Goal: Task Accomplishment & Management: Manage account settings

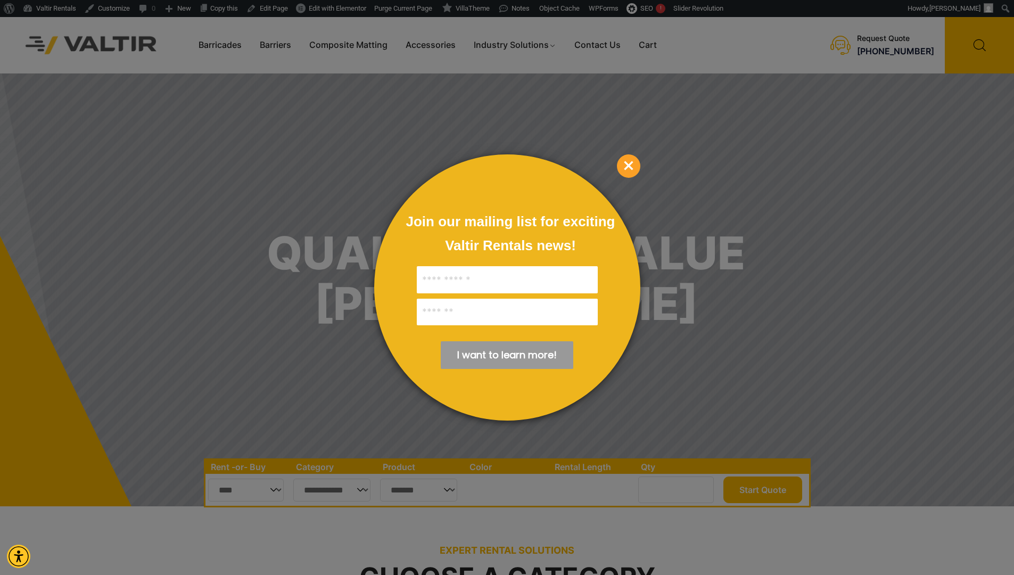
click at [635, 164] on span "×" at bounding box center [628, 165] width 23 height 23
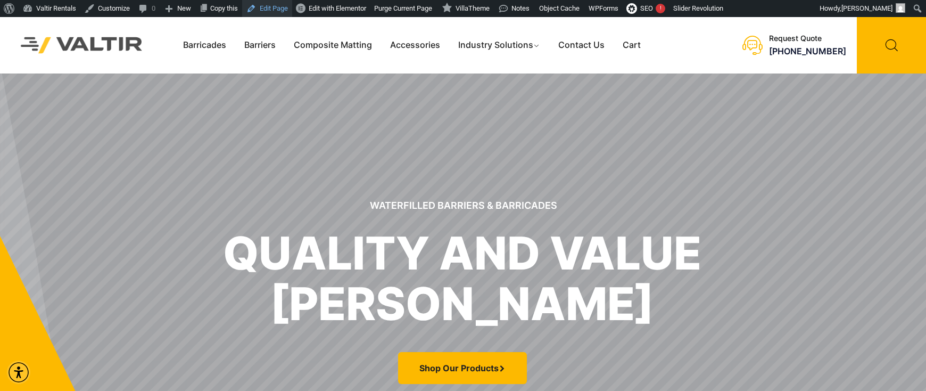
click at [277, 10] on link "Edit Page" at bounding box center [267, 8] width 50 height 17
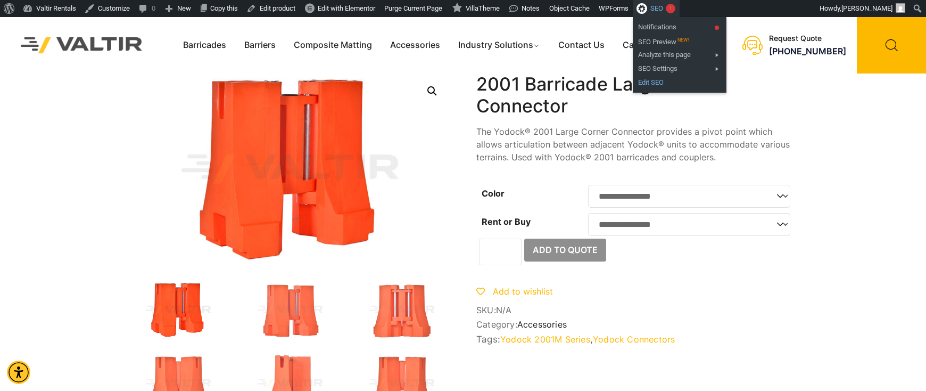
click at [686, 81] on link "Edit SEO" at bounding box center [680, 83] width 94 height 14
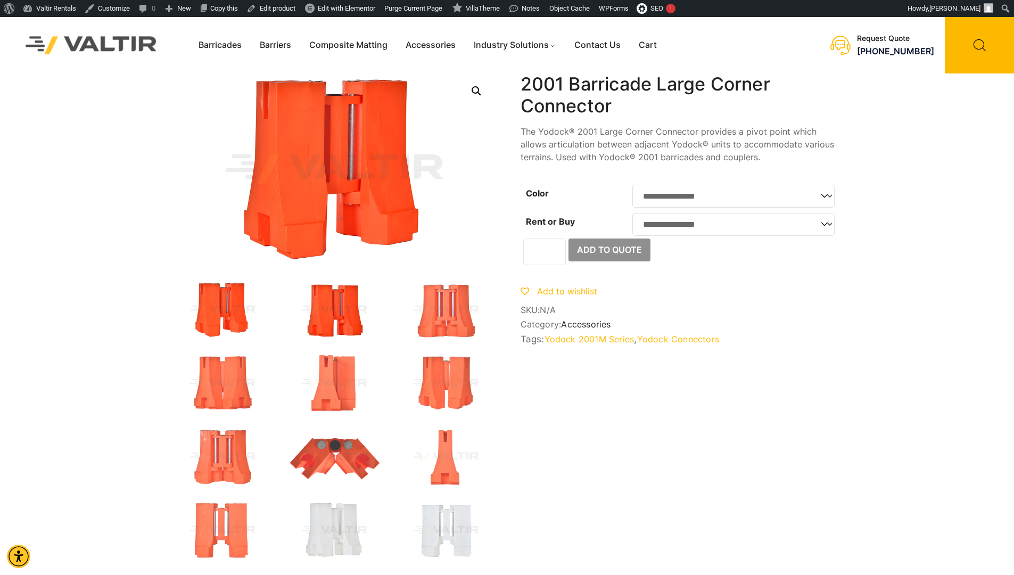
click at [358, 322] on img at bounding box center [334, 309] width 96 height 57
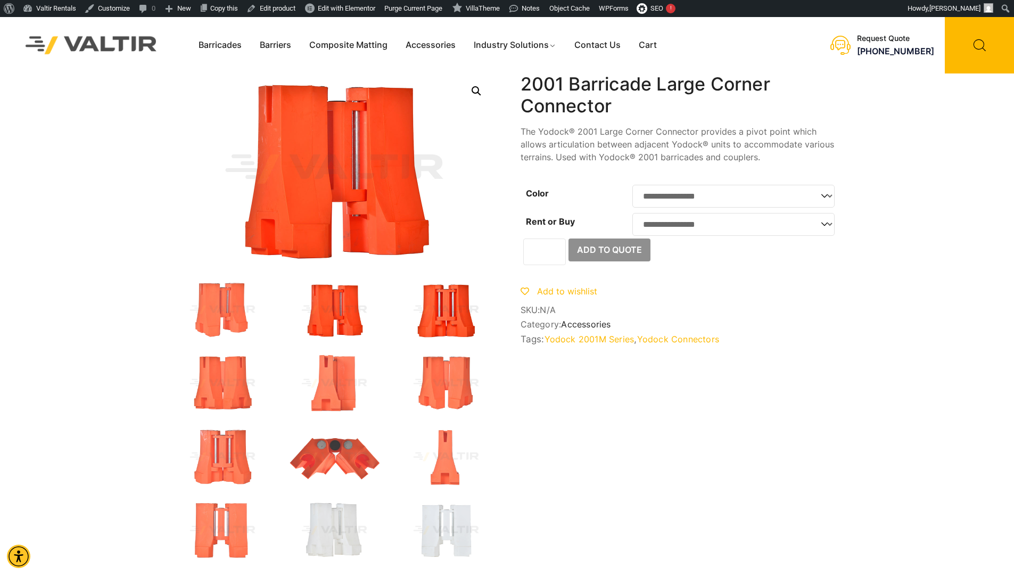
click at [438, 321] on img at bounding box center [446, 309] width 96 height 57
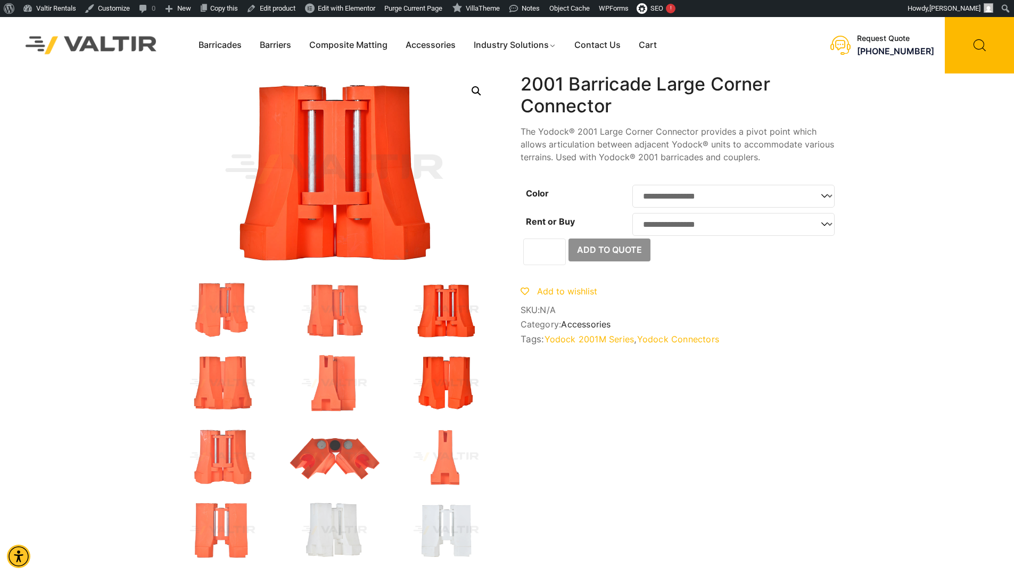
click at [450, 379] on img at bounding box center [446, 382] width 96 height 57
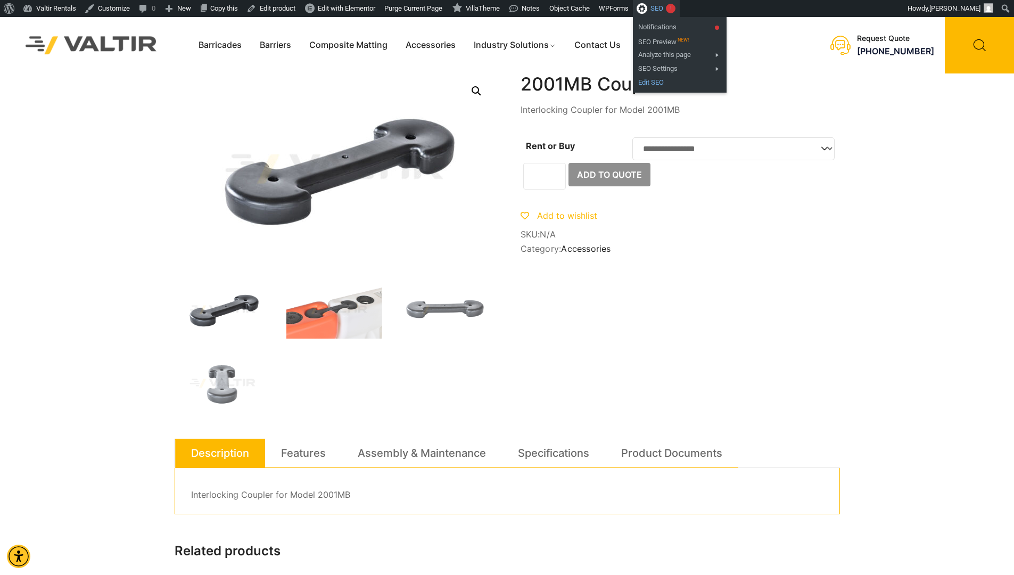
click at [690, 82] on link "Edit SEO" at bounding box center [680, 83] width 94 height 14
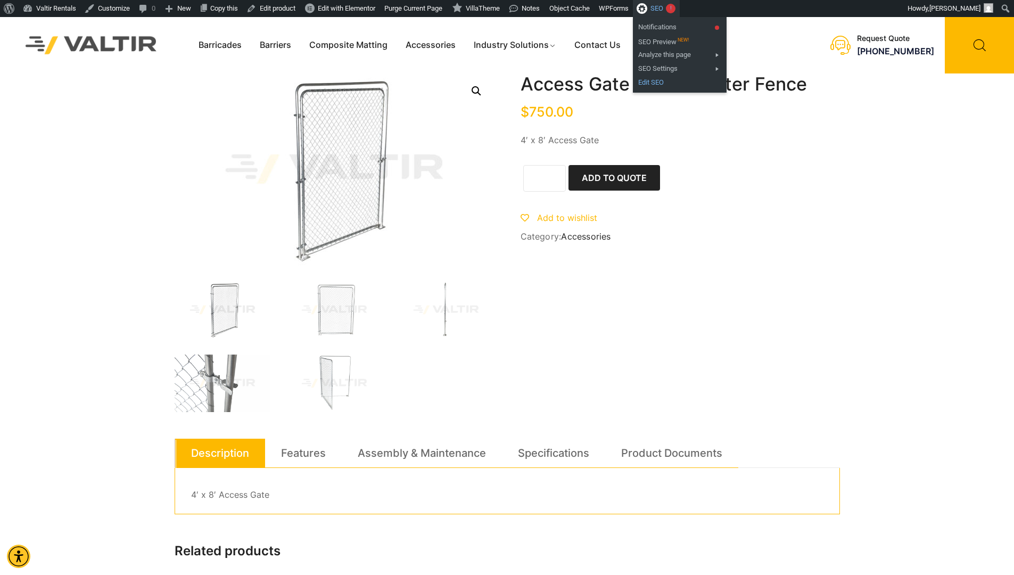
click at [694, 85] on link "Edit SEO" at bounding box center [680, 83] width 94 height 14
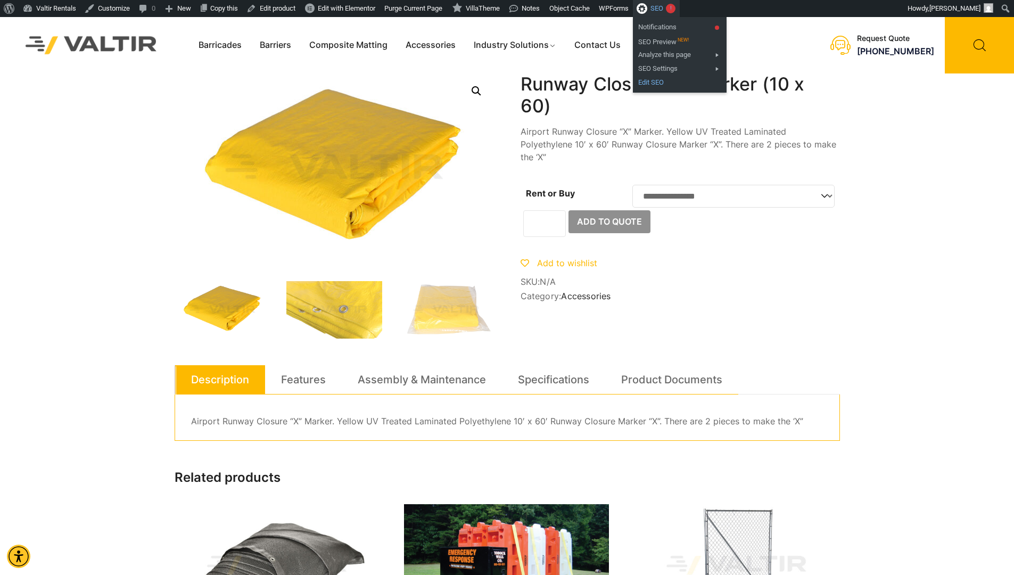
click at [692, 82] on link "Edit SEO" at bounding box center [680, 83] width 94 height 14
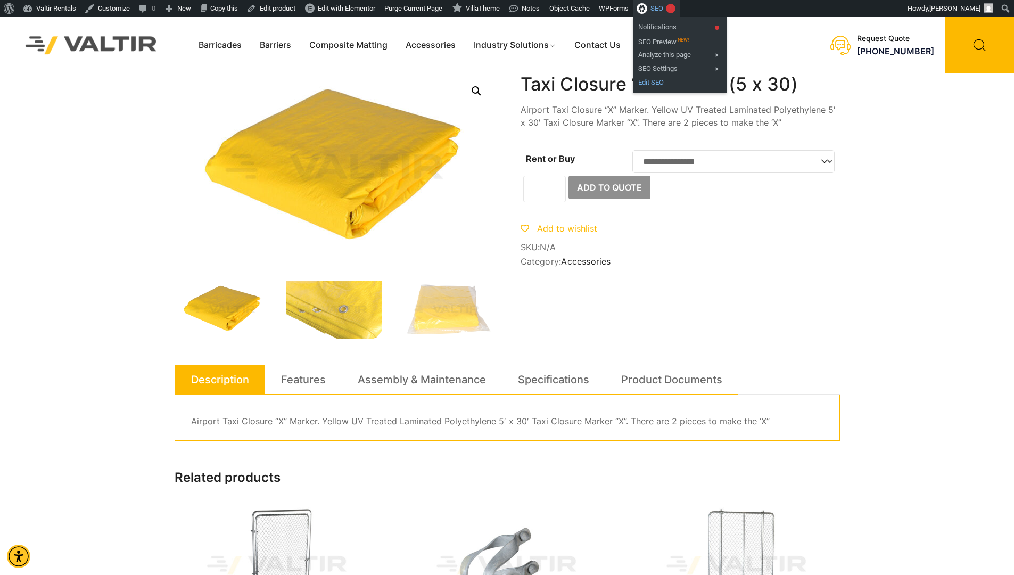
click at [693, 80] on link "Edit SEO" at bounding box center [680, 83] width 94 height 14
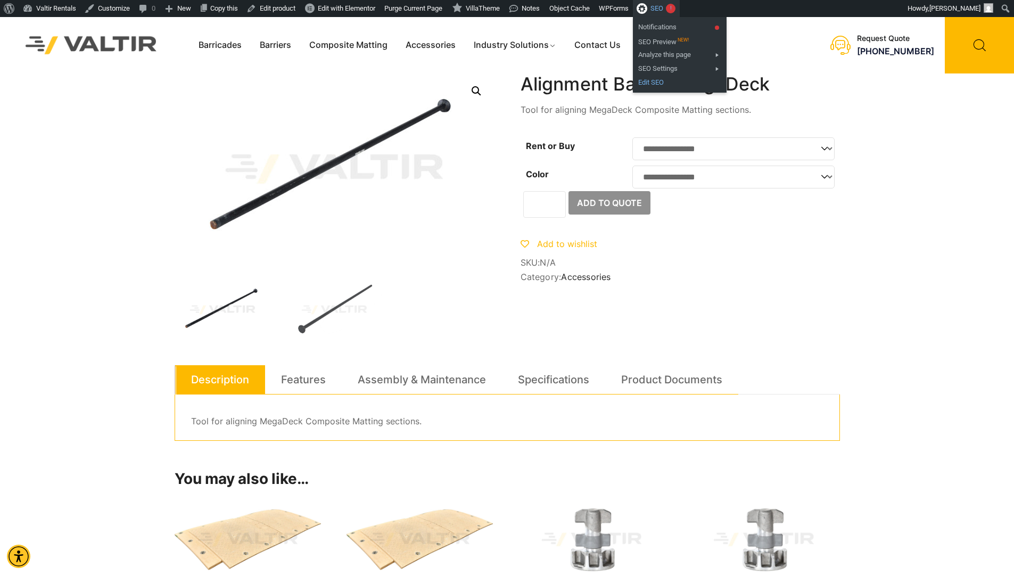
click at [697, 82] on link "Edit SEO" at bounding box center [680, 83] width 94 height 14
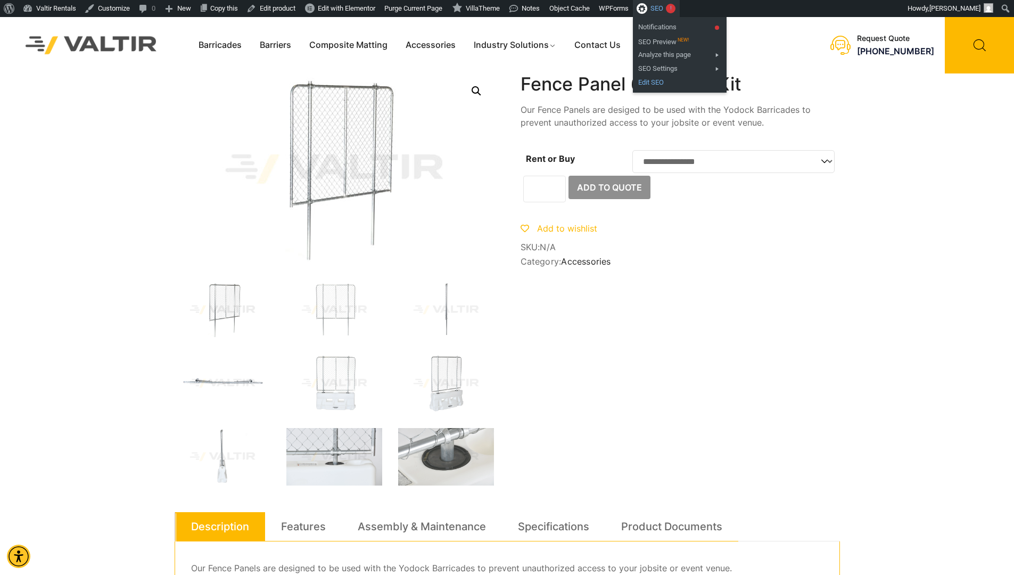
click at [684, 84] on link "Edit SEO" at bounding box center [680, 83] width 94 height 14
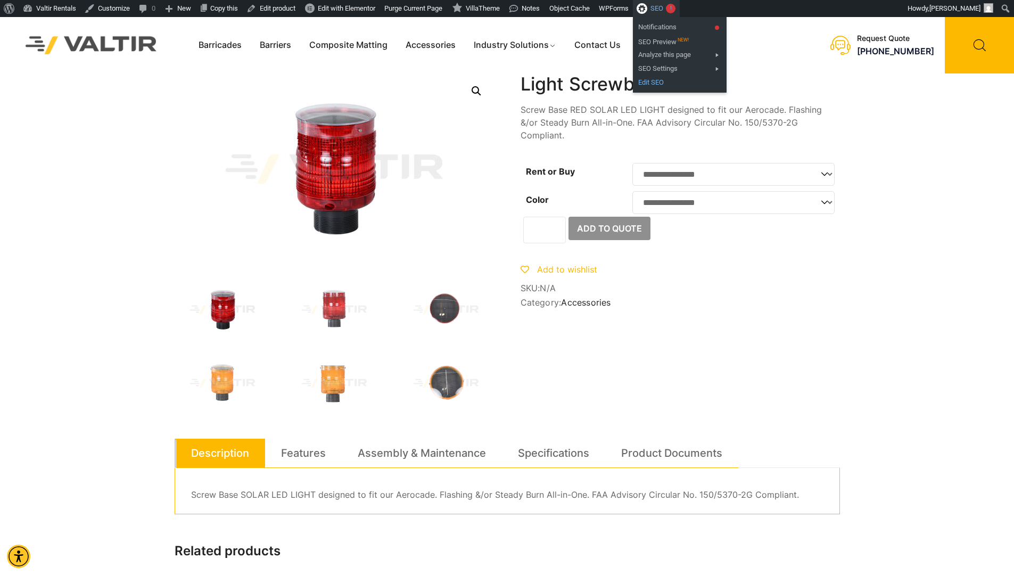
click at [689, 82] on link "Edit SEO" at bounding box center [680, 83] width 94 height 14
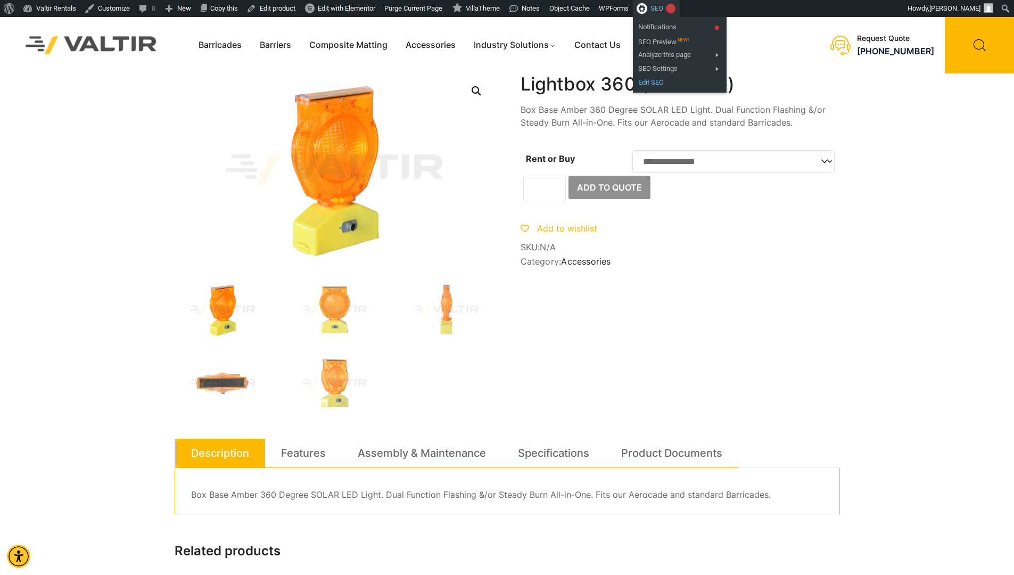
click at [685, 80] on link "Edit SEO" at bounding box center [680, 83] width 94 height 14
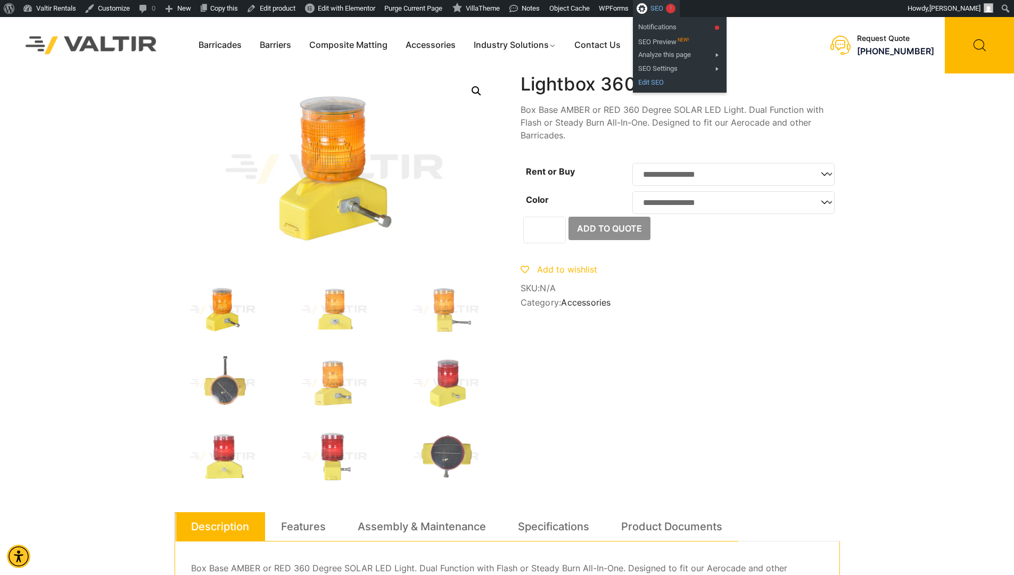
click at [689, 84] on link "Edit SEO" at bounding box center [680, 83] width 94 height 14
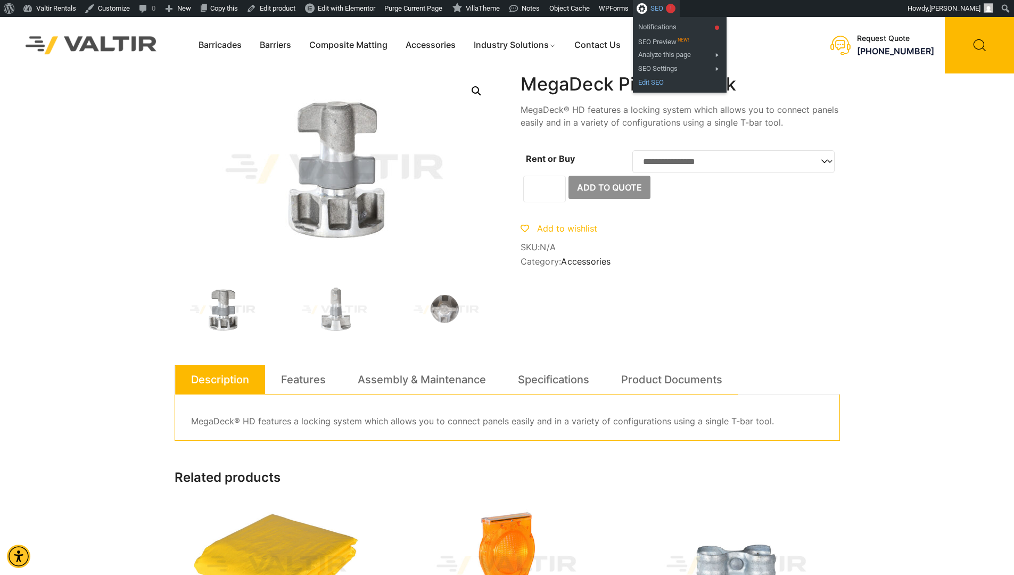
click at [686, 85] on link "Edit SEO" at bounding box center [680, 83] width 94 height 14
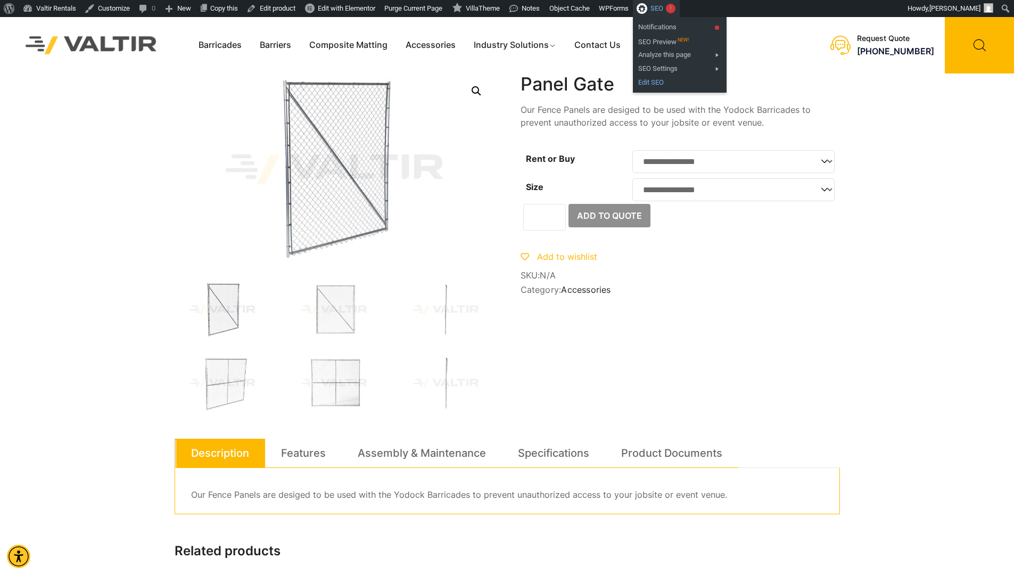
click at [686, 81] on link "Edit SEO" at bounding box center [680, 83] width 94 height 14
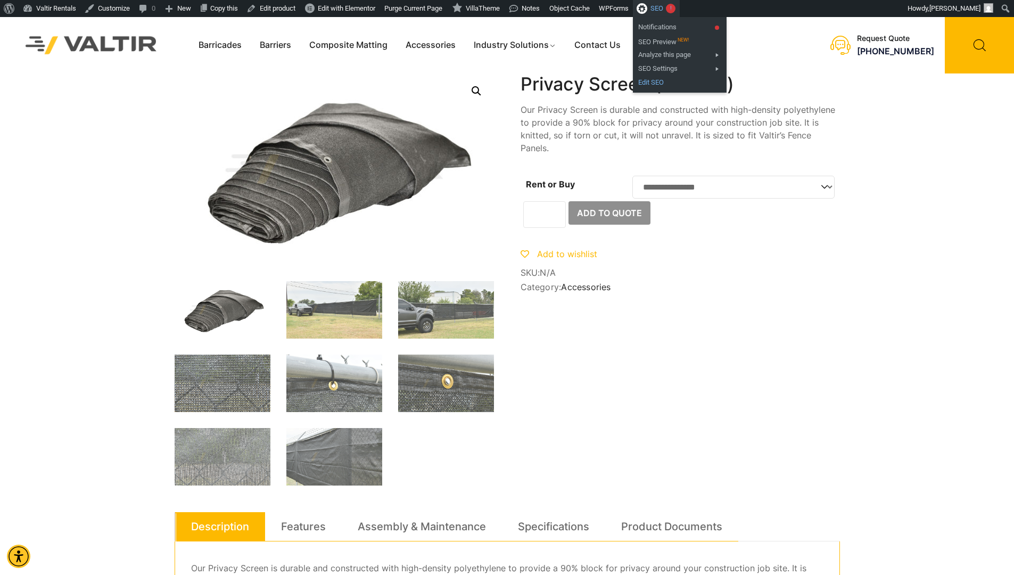
click at [687, 81] on link "Edit SEO" at bounding box center [680, 83] width 94 height 14
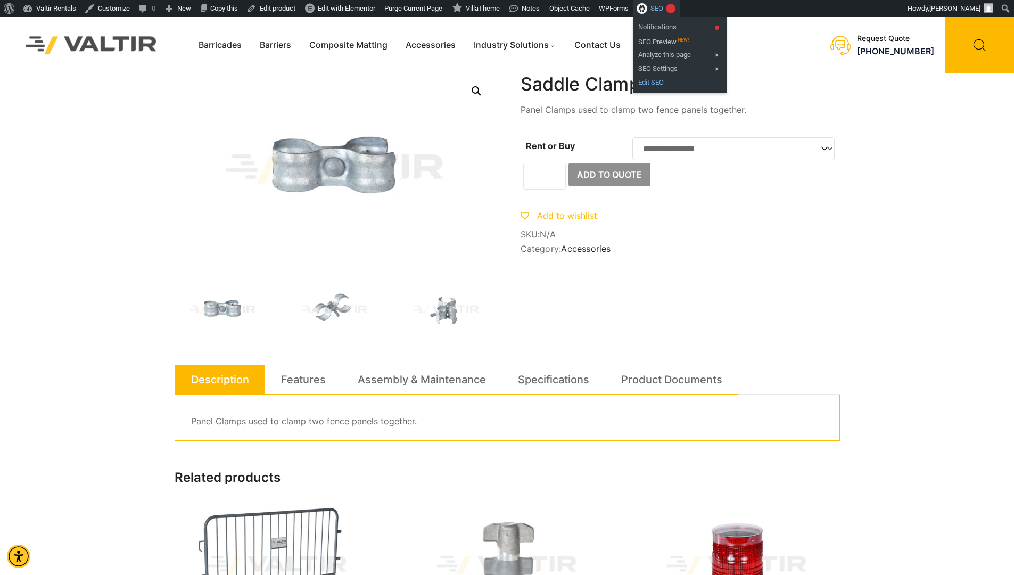
click at [686, 84] on link "Edit SEO" at bounding box center [680, 83] width 94 height 14
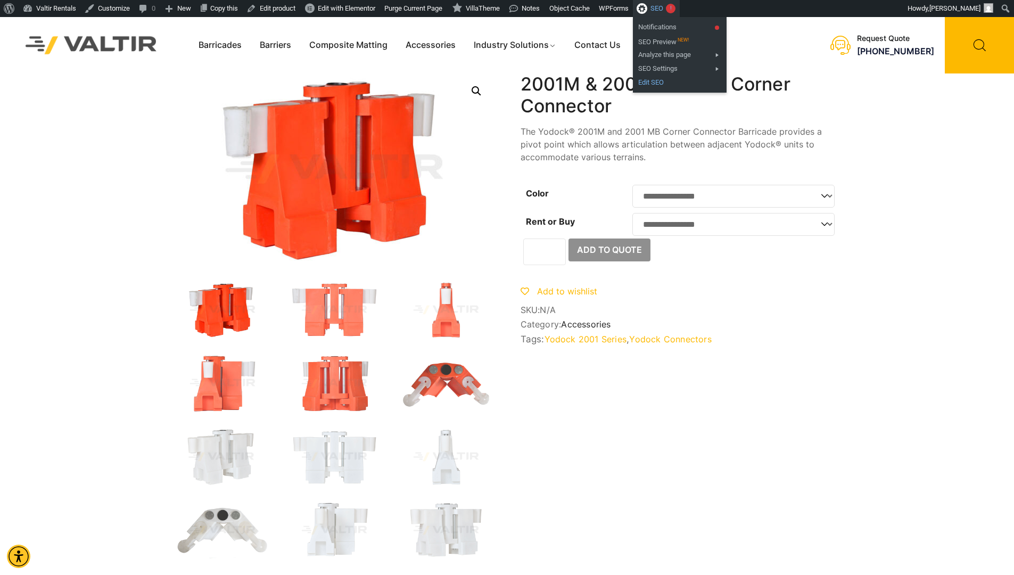
click at [681, 81] on link "Edit SEO" at bounding box center [680, 83] width 94 height 14
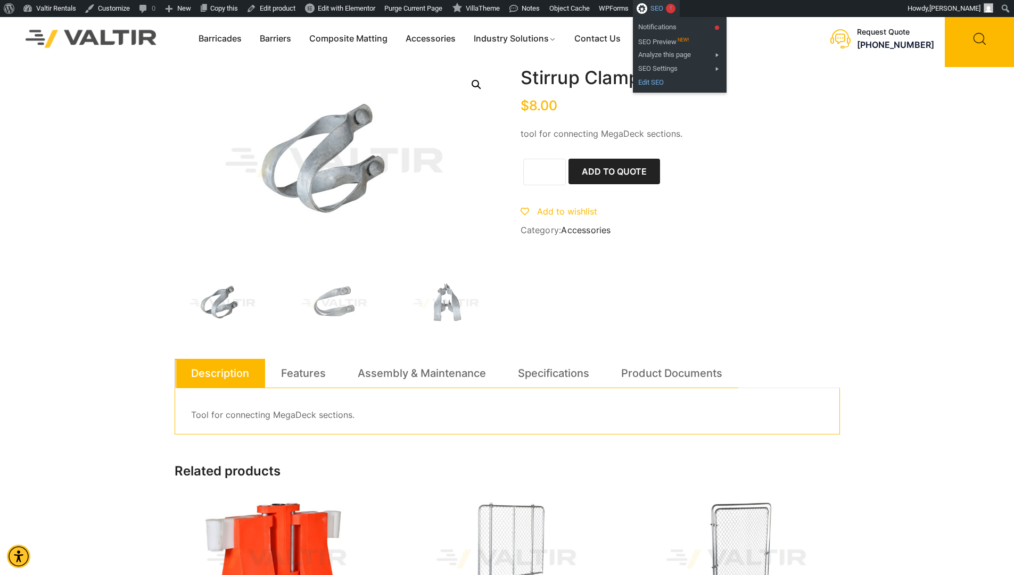
click at [686, 83] on link "Edit SEO" at bounding box center [680, 83] width 94 height 14
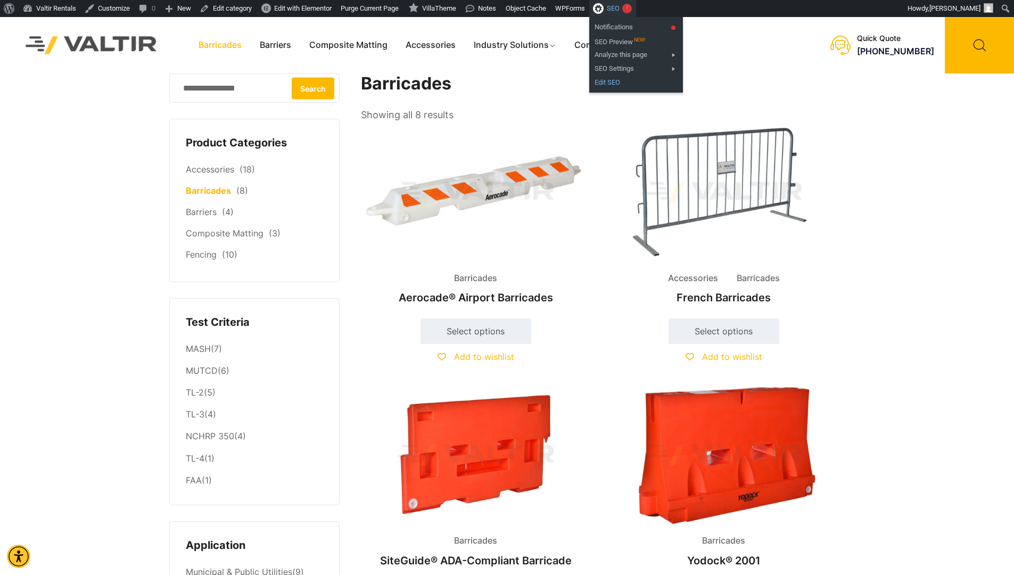
click at [634, 82] on link "Edit SEO" at bounding box center [636, 83] width 94 height 14
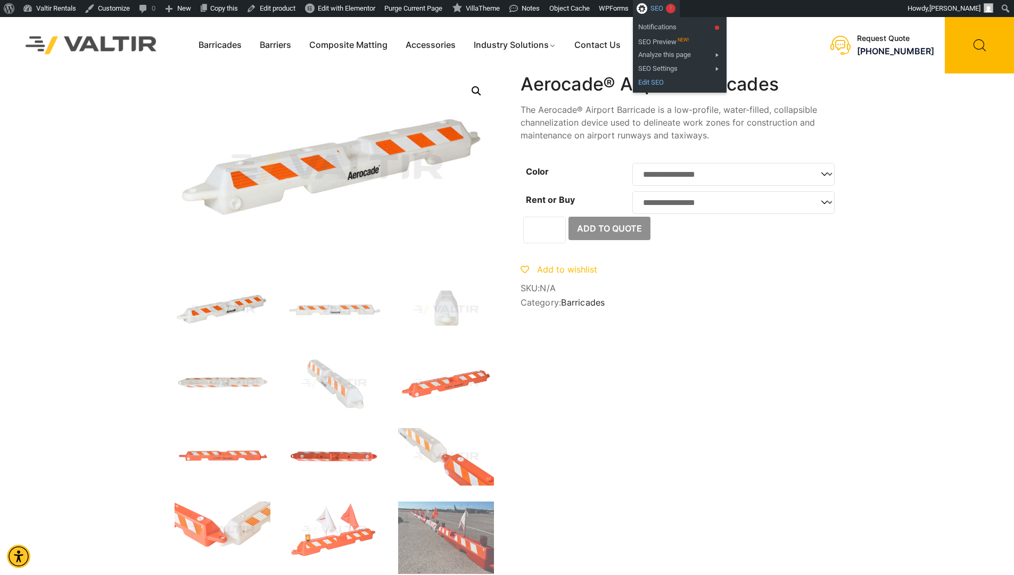
click at [685, 83] on link "Edit SEO" at bounding box center [680, 83] width 94 height 14
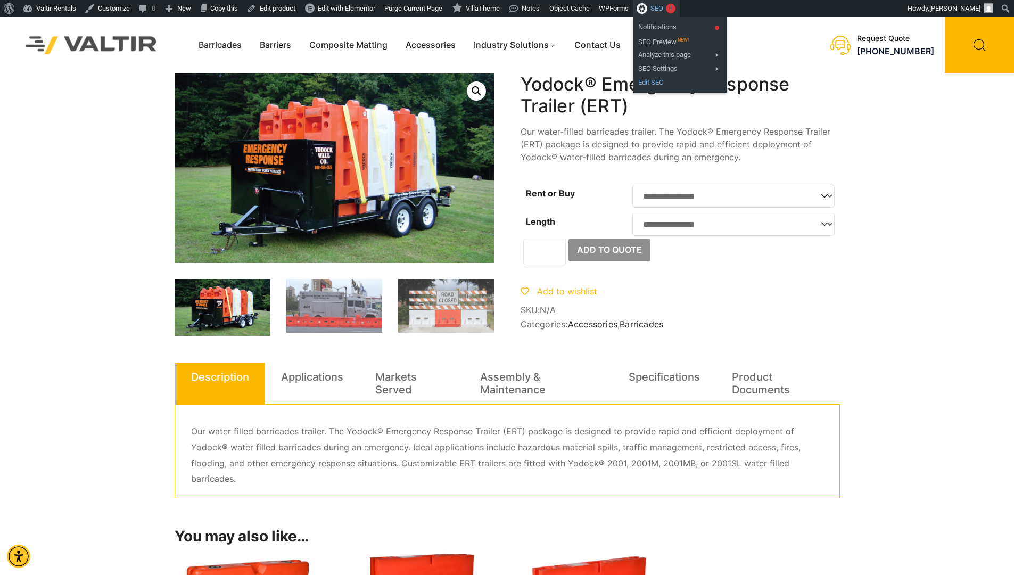
click at [684, 84] on link "Edit SEO" at bounding box center [680, 83] width 94 height 14
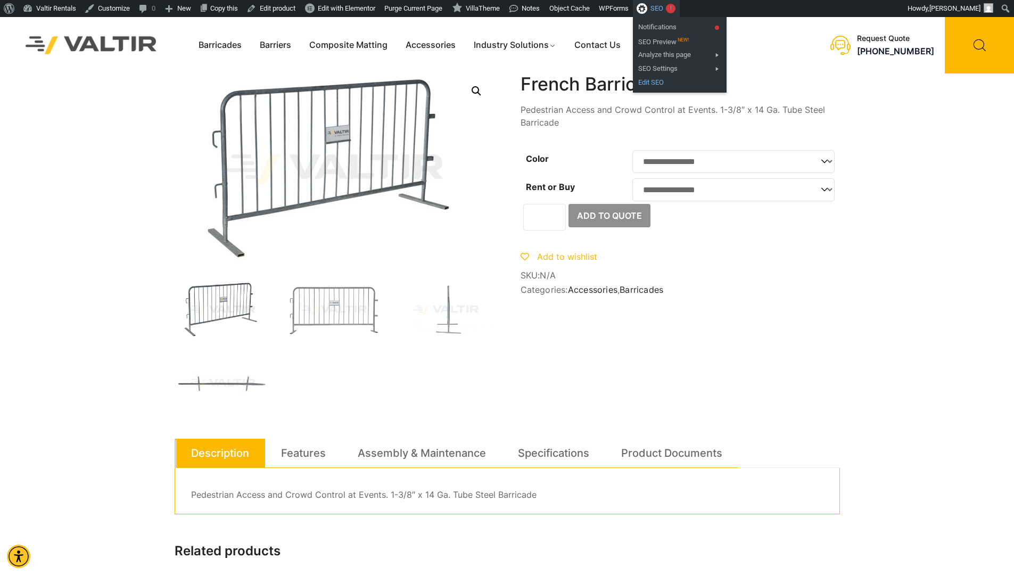
click at [693, 83] on link "Edit SEO" at bounding box center [680, 83] width 94 height 14
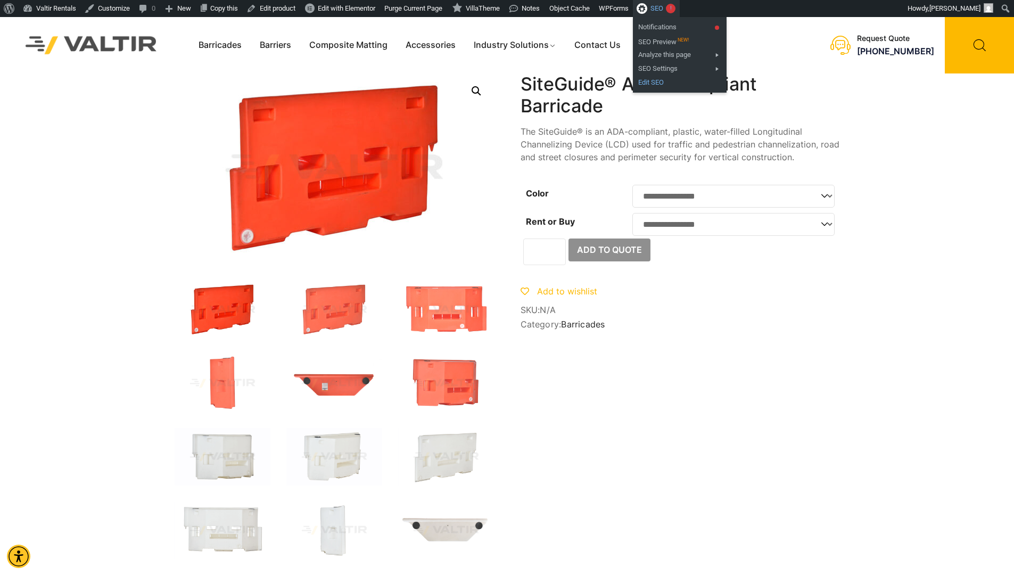
click at [697, 81] on link "Edit SEO" at bounding box center [680, 83] width 94 height 14
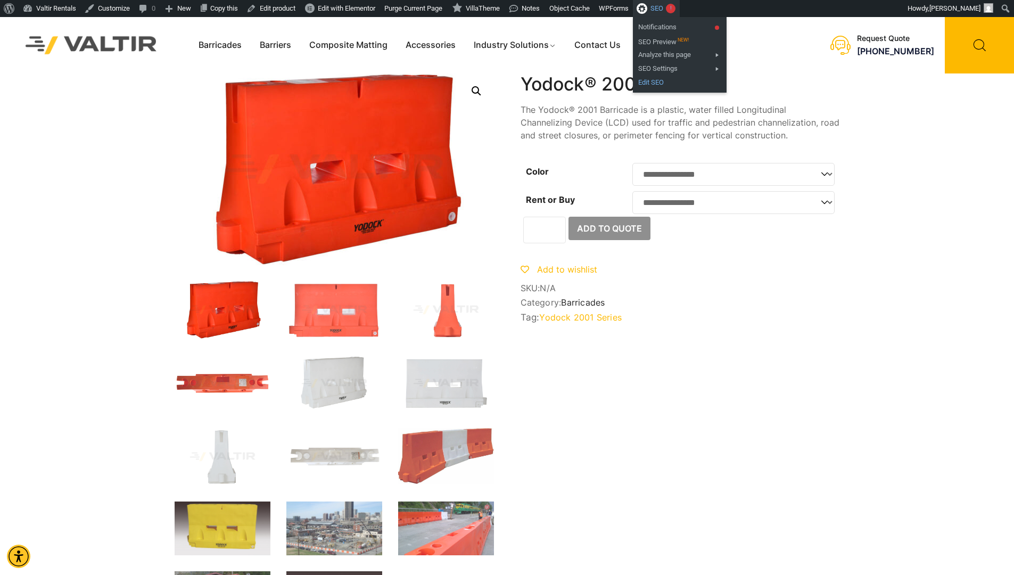
click at [685, 81] on link "Edit SEO" at bounding box center [680, 83] width 94 height 14
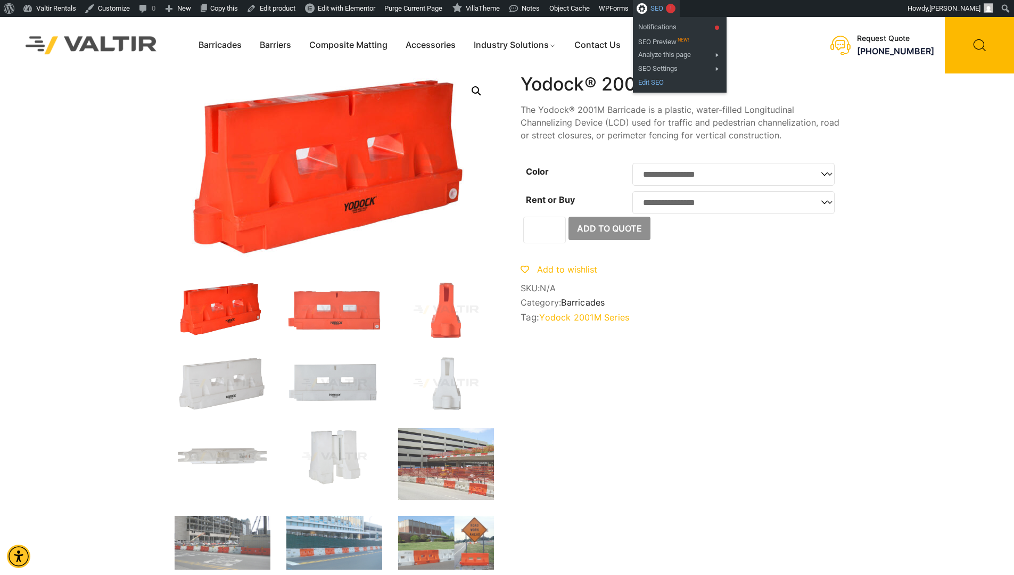
click at [687, 79] on link "Edit SEO" at bounding box center [680, 83] width 94 height 14
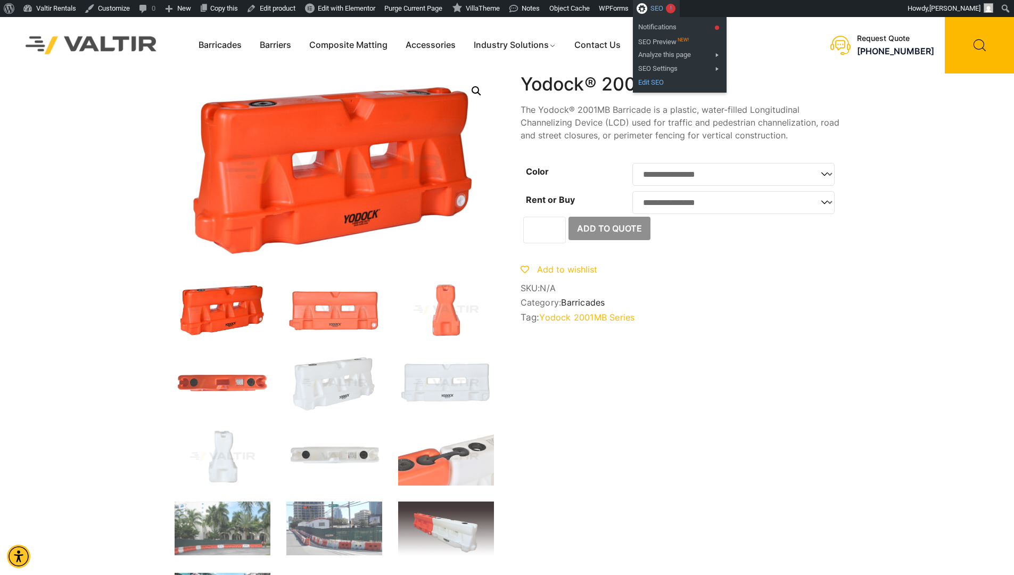
click at [682, 85] on link "Edit SEO" at bounding box center [680, 83] width 94 height 14
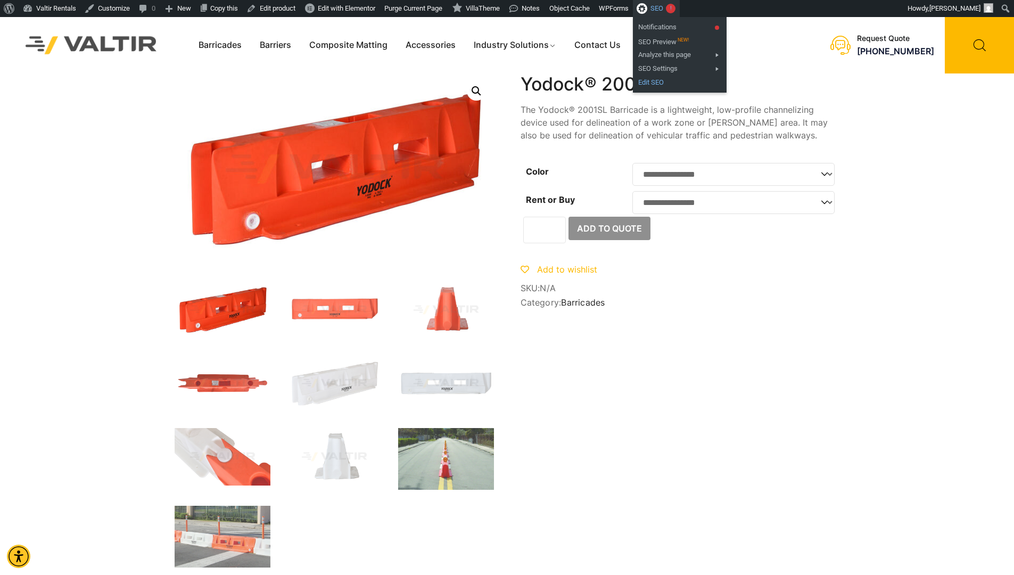
click at [684, 82] on link "Edit SEO" at bounding box center [680, 83] width 94 height 14
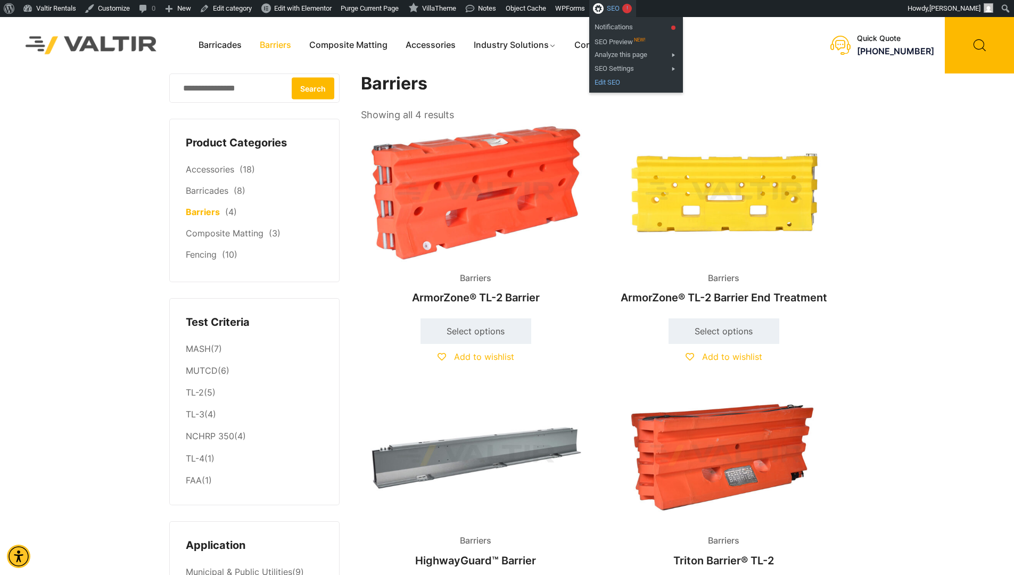
click at [640, 84] on link "Edit SEO" at bounding box center [636, 83] width 94 height 14
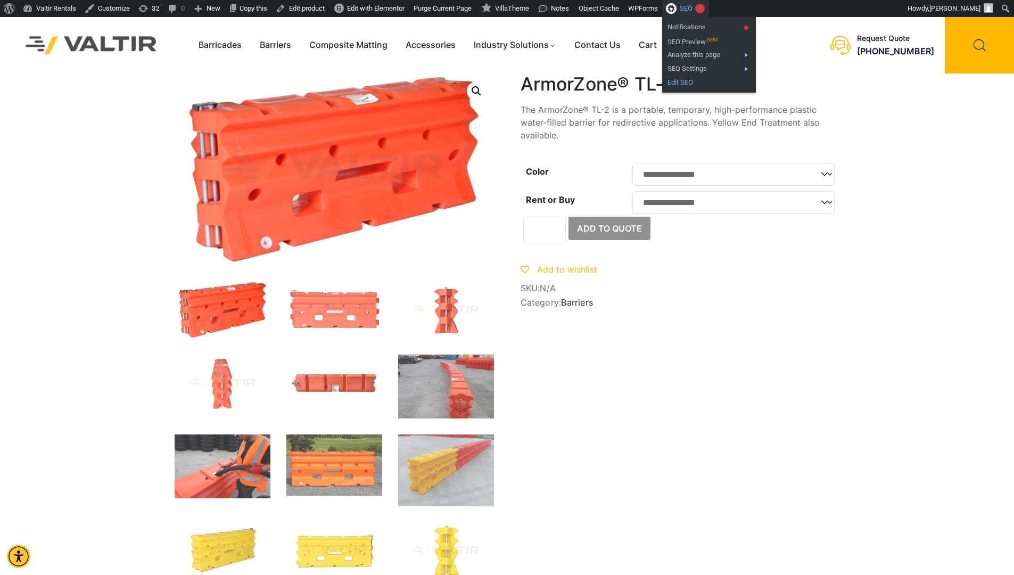
click at [715, 80] on link "Edit SEO" at bounding box center [709, 83] width 94 height 14
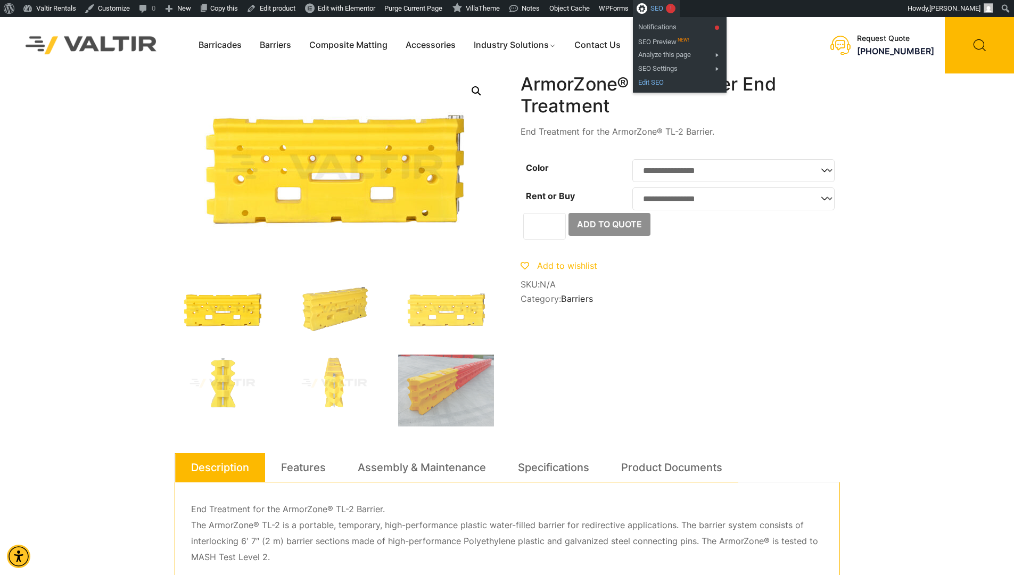
click at [680, 80] on link "Edit SEO" at bounding box center [680, 83] width 94 height 14
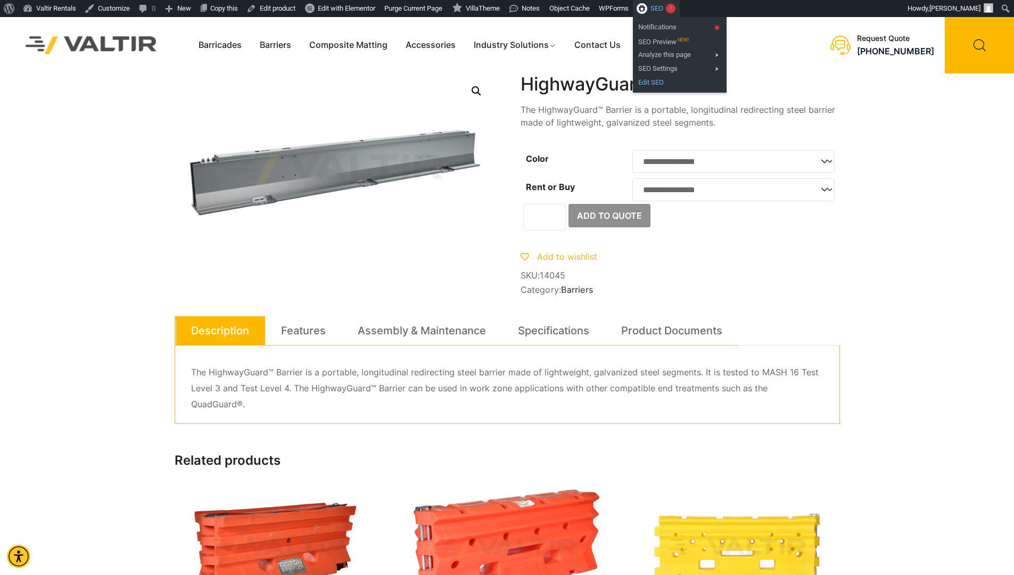
click at [684, 82] on link "Edit SEO" at bounding box center [680, 83] width 94 height 14
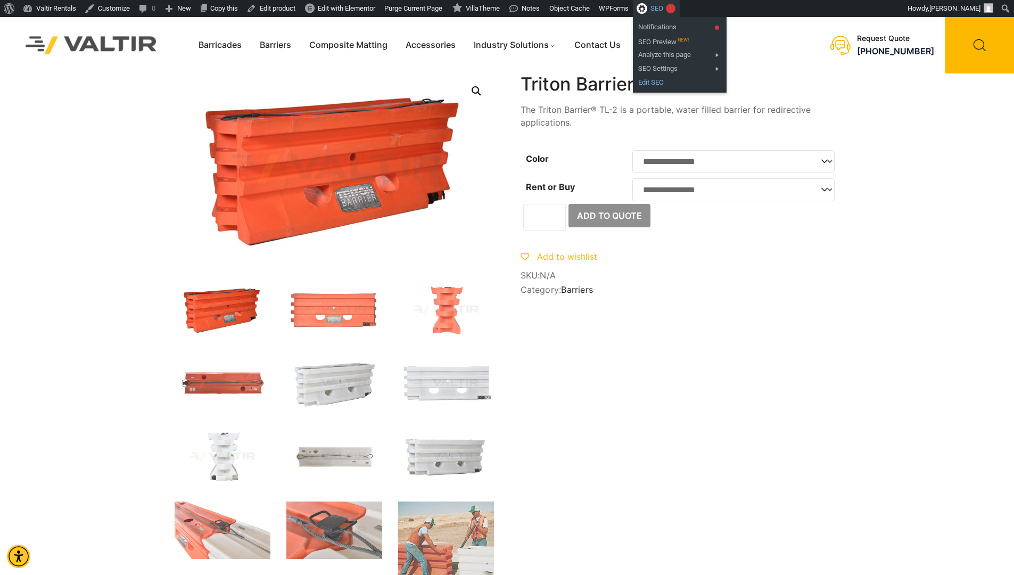
click at [680, 81] on link "Edit SEO" at bounding box center [680, 83] width 94 height 14
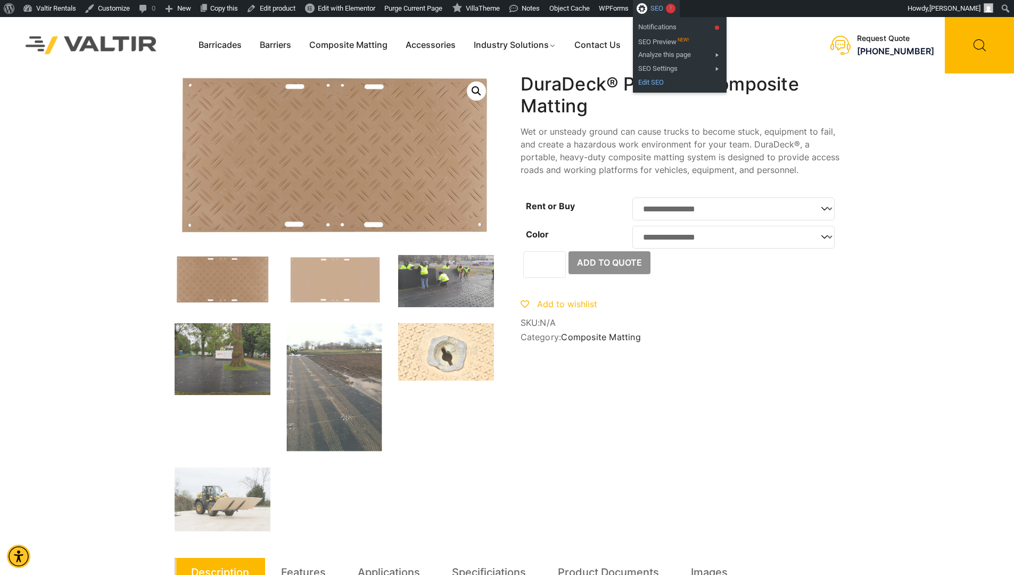
click at [687, 81] on link "Edit SEO" at bounding box center [680, 83] width 94 height 14
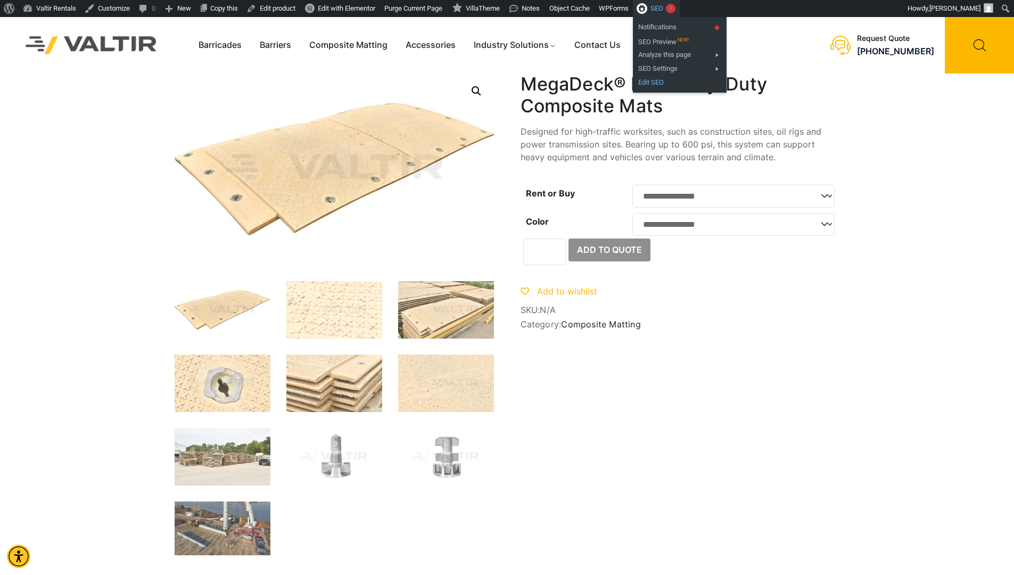
click at [688, 82] on link "Edit SEO" at bounding box center [680, 83] width 94 height 14
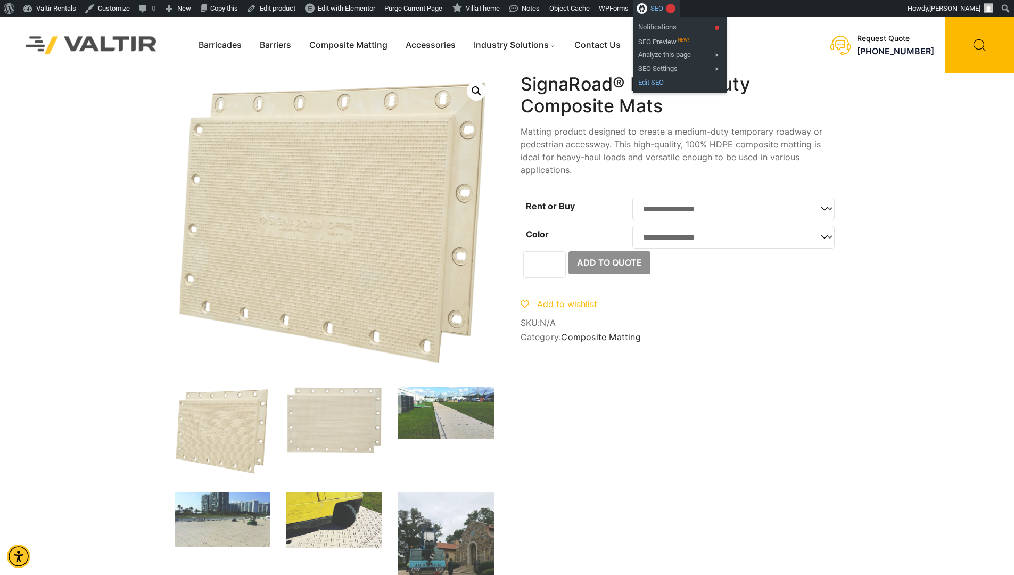
click at [682, 81] on link "Edit SEO" at bounding box center [680, 83] width 94 height 14
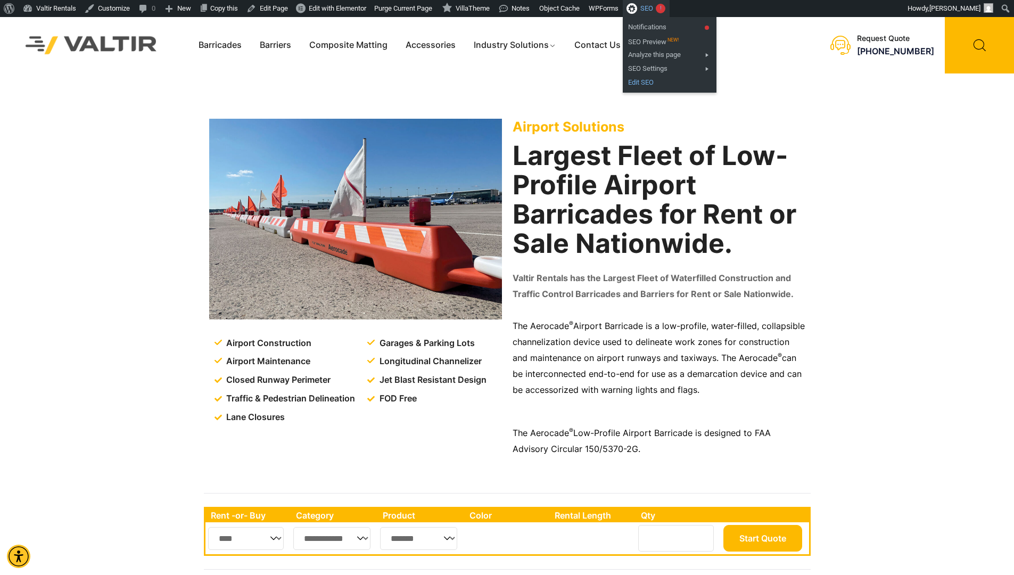
click at [674, 80] on link "Edit SEO" at bounding box center [670, 83] width 94 height 14
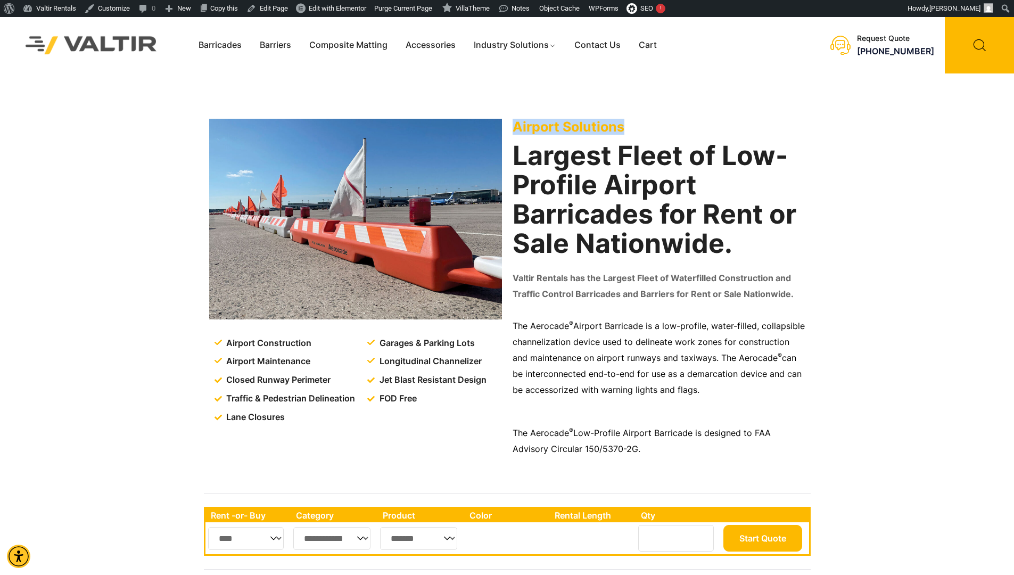
drag, startPoint x: 627, startPoint y: 126, endPoint x: 516, endPoint y: 128, distance: 111.2
click at [516, 128] on p "Airport Solutions" at bounding box center [658, 127] width 293 height 16
copy p "Airport Solutions"
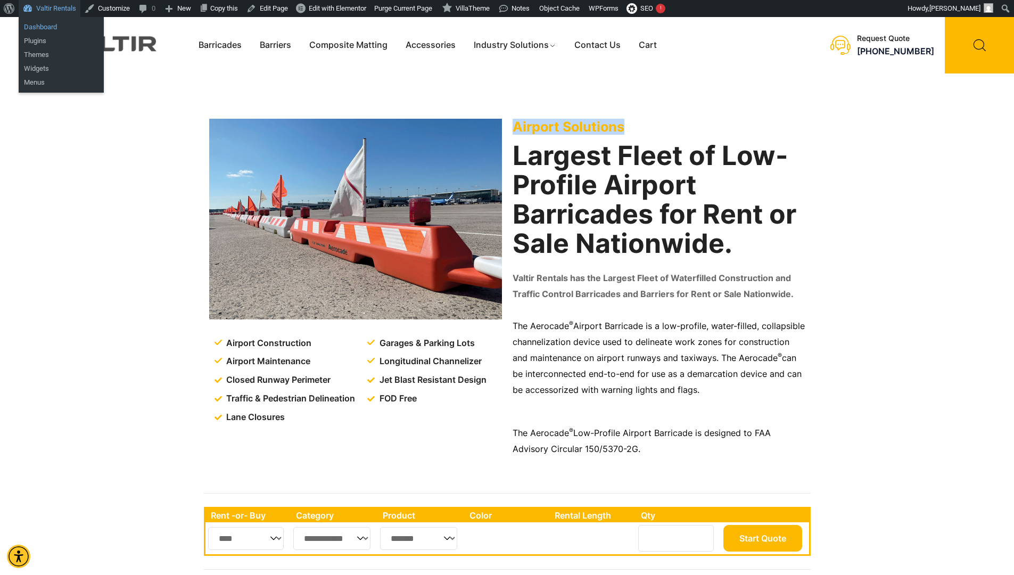
click at [38, 28] on link "Dashboard" at bounding box center [61, 27] width 85 height 14
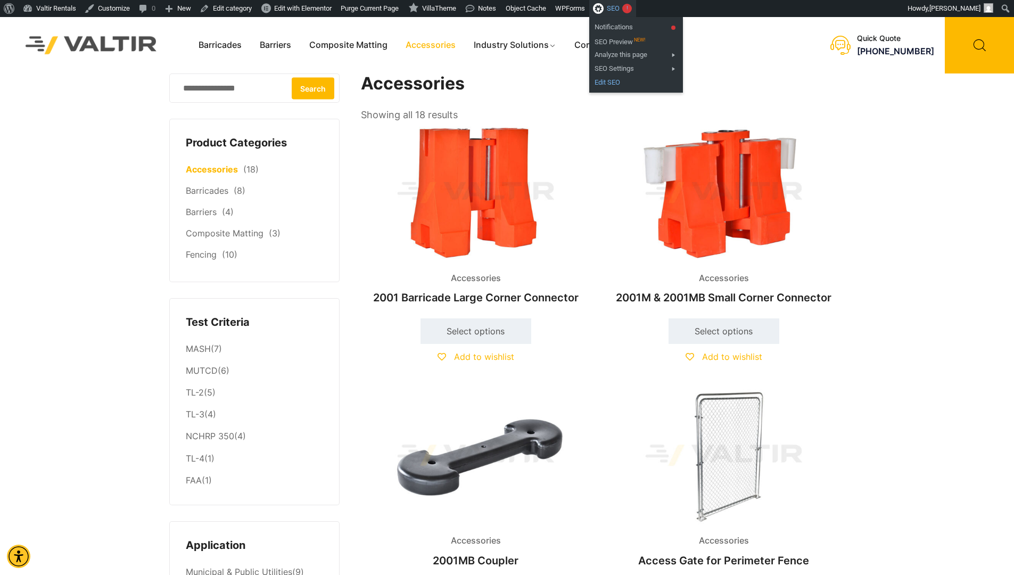
click at [633, 81] on link "Edit SEO" at bounding box center [636, 83] width 94 height 14
